Goal: Complete application form

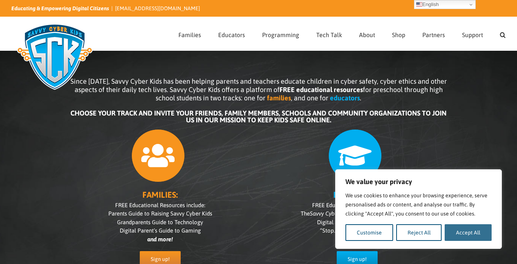
click at [469, 238] on button "Accept All" at bounding box center [468, 232] width 47 height 17
checkbox input "true"
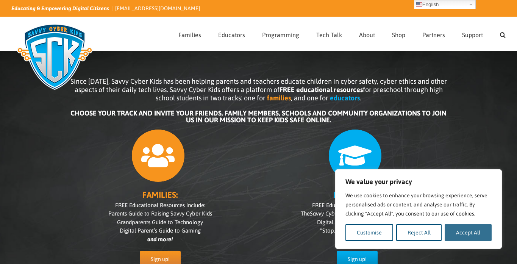
checkbox input "true"
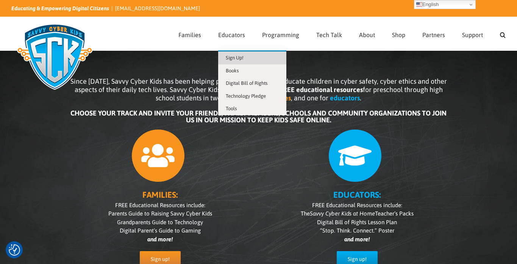
click at [237, 55] on span "Sign Up!" at bounding box center [235, 58] width 18 height 6
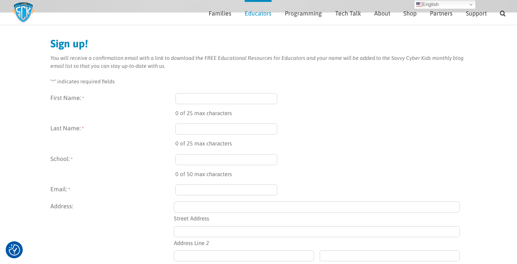
scroll to position [66, 0]
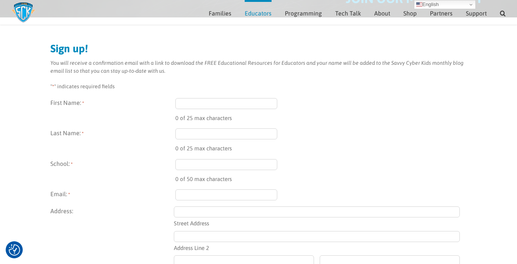
click at [203, 106] on input "First Name: *" at bounding box center [226, 103] width 102 height 11
type input "Japneet"
type input "Kaur"
click at [195, 164] on input "School: *" at bounding box center [226, 164] width 102 height 11
type input "NYIT"
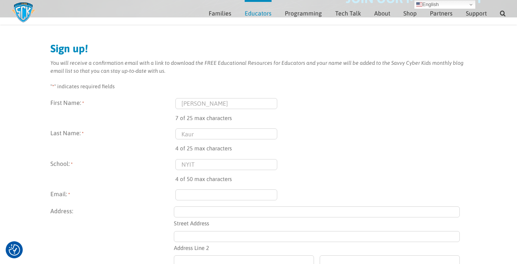
click at [191, 196] on input "Email: *" at bounding box center [226, 194] width 102 height 11
type input "japneet.kaur@isacany.org"
click at [208, 214] on input "Street Address" at bounding box center [317, 211] width 286 height 11
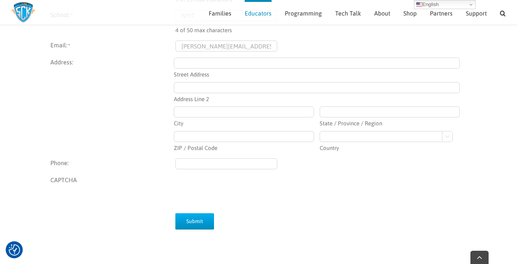
scroll to position [216, 0]
click at [188, 221] on input "Submit" at bounding box center [194, 220] width 39 height 16
